Goal: Task Accomplishment & Management: Manage account settings

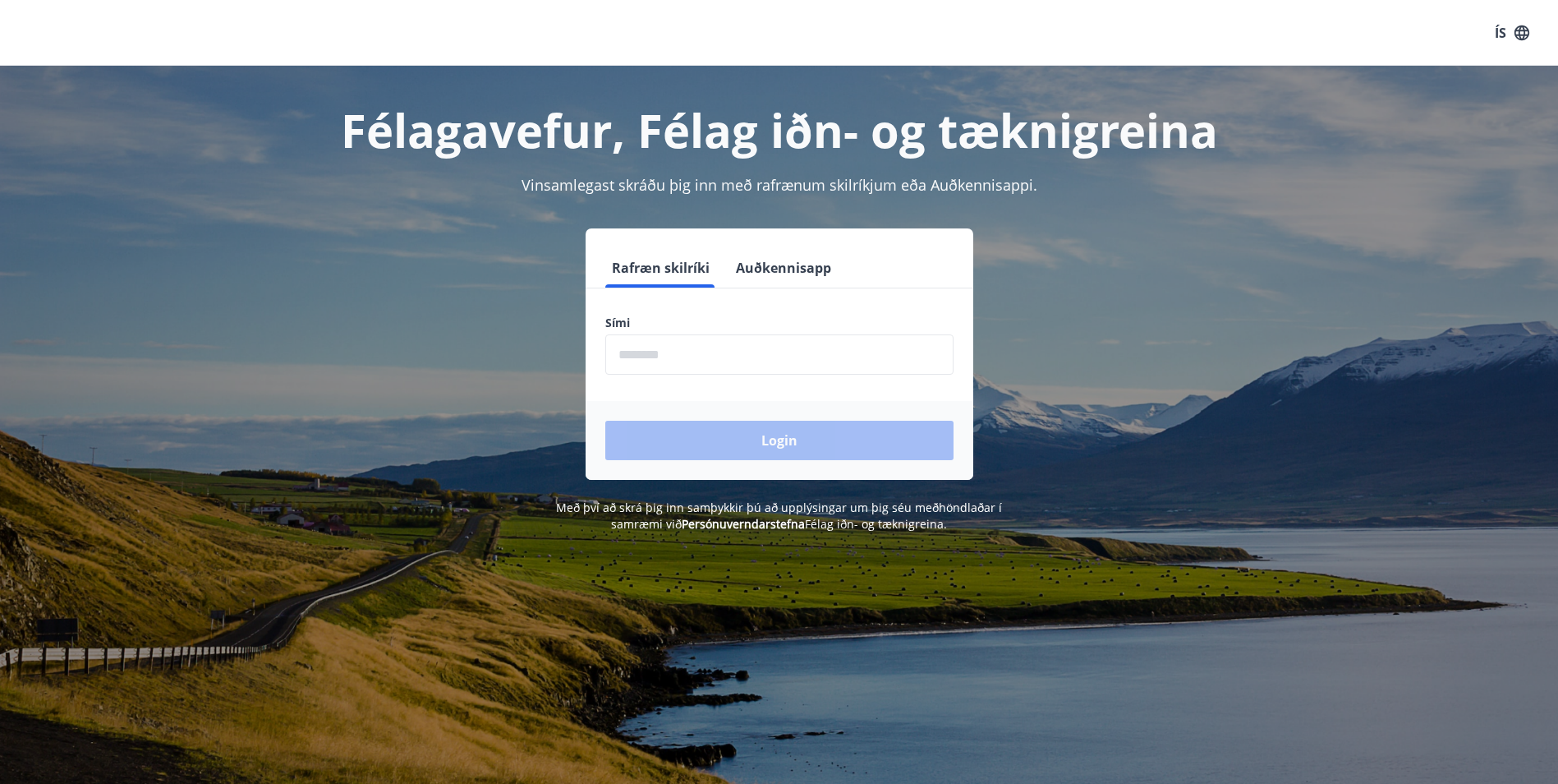
click at [635, 358] on input "phone" at bounding box center [779, 354] width 348 height 40
type input "********"
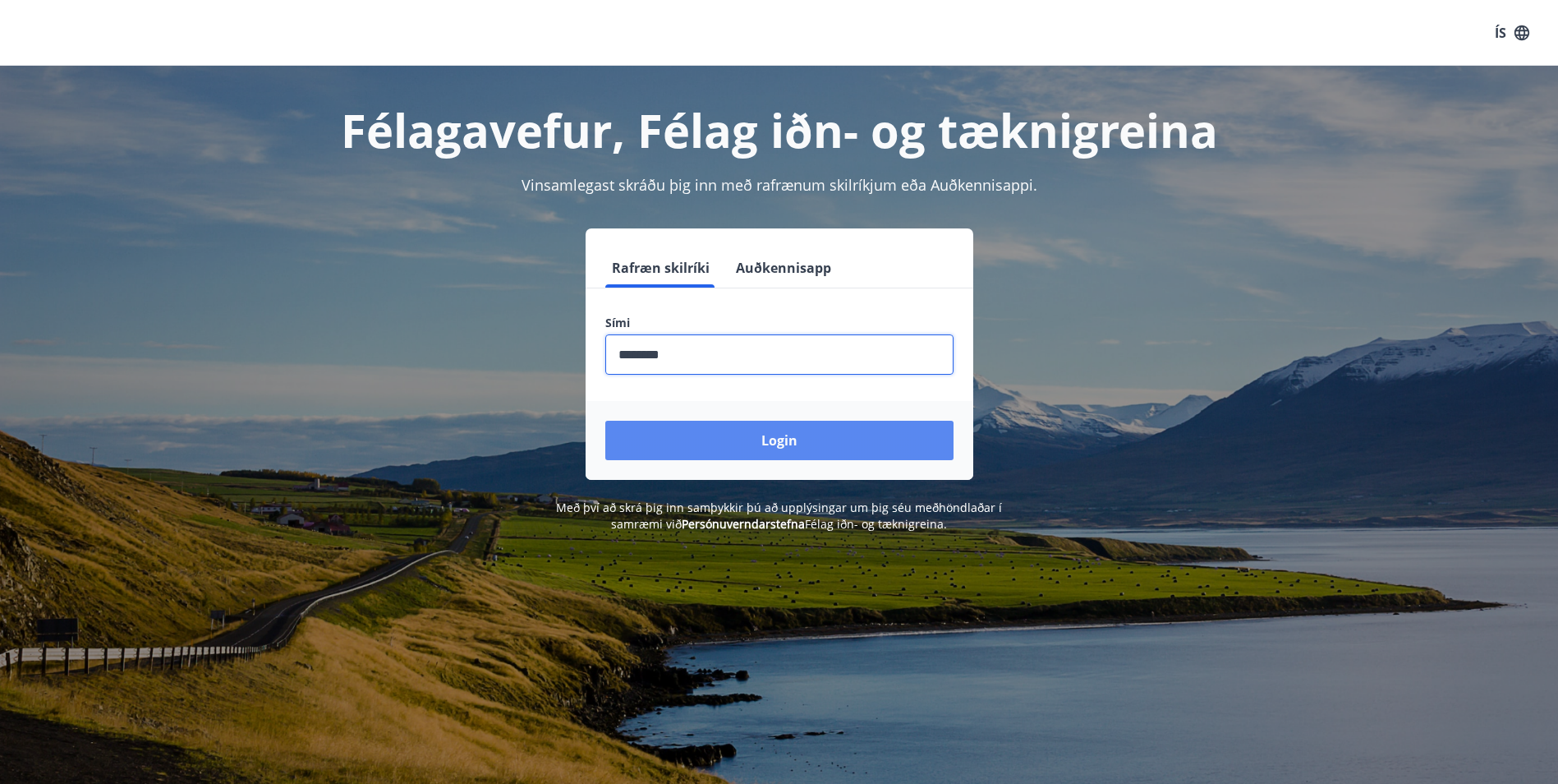
click at [752, 443] on button "Login" at bounding box center [779, 439] width 348 height 39
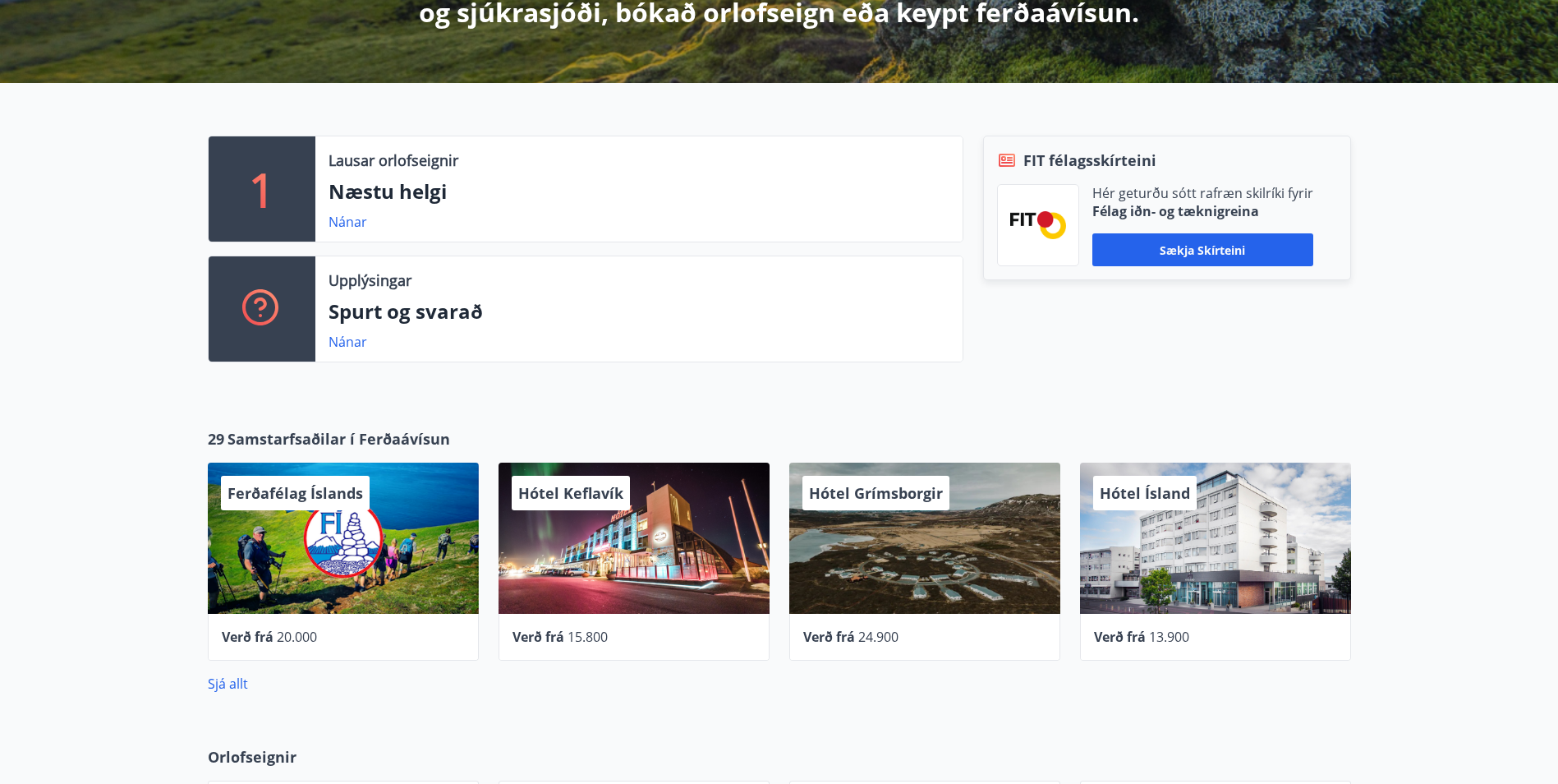
scroll to position [329, 0]
